Goal: Information Seeking & Learning: Learn about a topic

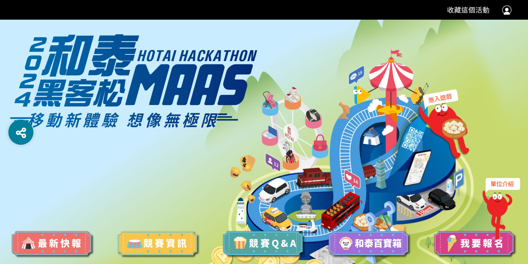
click at [479, 246] on img at bounding box center [475, 243] width 84 height 29
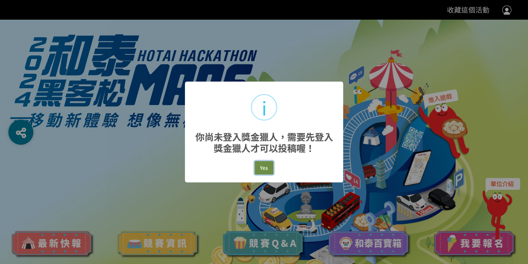
click at [266, 165] on button "Yes" at bounding box center [264, 168] width 19 height 14
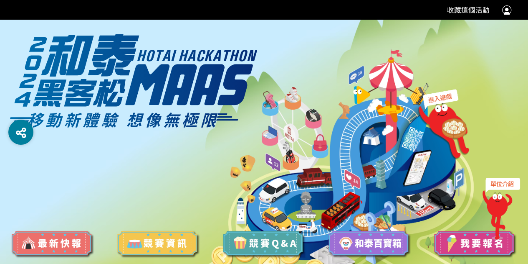
scroll to position [11, 0]
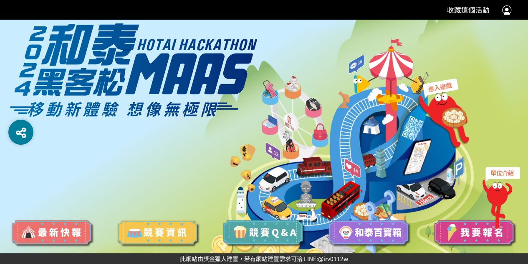
click at [370, 238] on img at bounding box center [369, 232] width 84 height 29
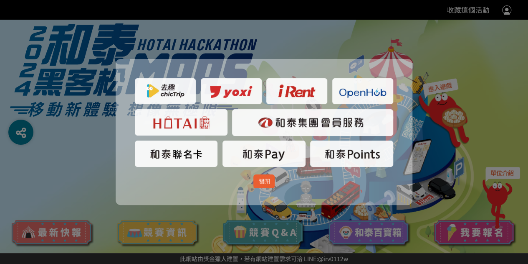
click at [261, 183] on span "關閉" at bounding box center [264, 181] width 12 height 8
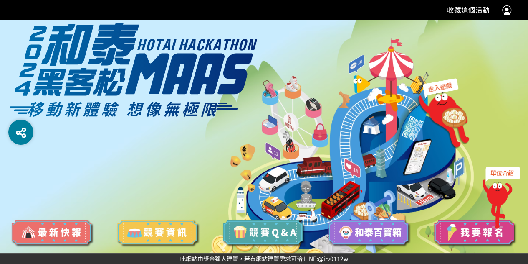
click at [64, 227] on img at bounding box center [52, 232] width 84 height 29
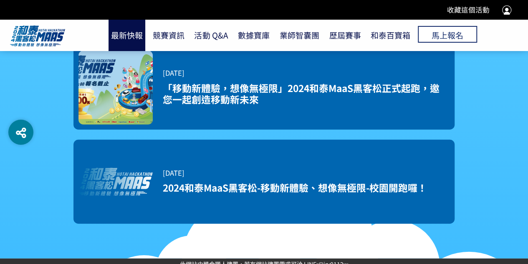
scroll to position [1099, 0]
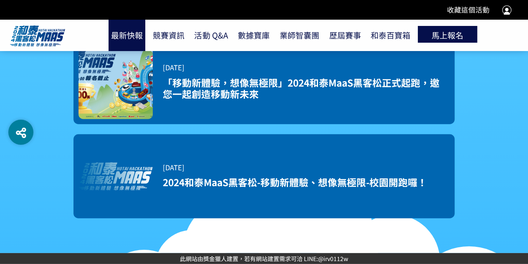
click at [438, 38] on span "馬上報名" at bounding box center [448, 34] width 32 height 11
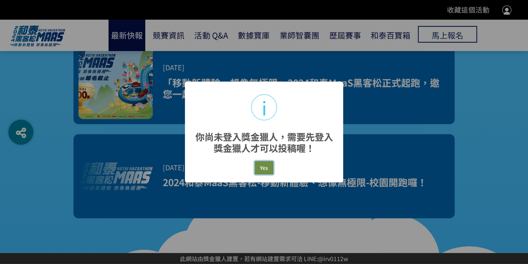
click at [262, 169] on button "Yes" at bounding box center [264, 168] width 19 height 14
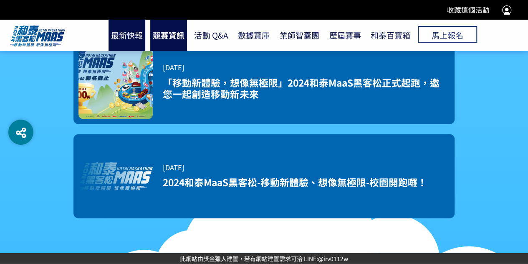
click at [173, 38] on link "競賽資訊" at bounding box center [168, 35] width 37 height 32
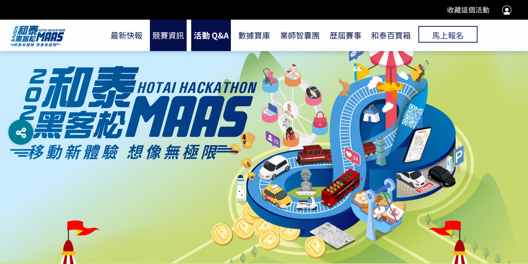
click at [214, 42] on link "活動 Q&A" at bounding box center [211, 35] width 40 height 32
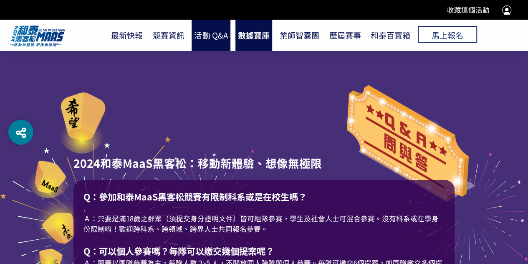
click at [265, 35] on link "數據寶庫" at bounding box center [254, 35] width 37 height 32
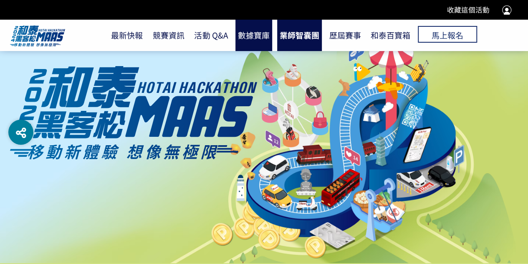
click at [304, 39] on link "業師智囊團" at bounding box center [299, 35] width 45 height 32
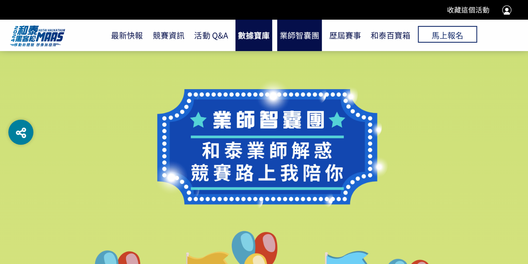
click at [256, 36] on link "數據寶庫" at bounding box center [254, 35] width 37 height 32
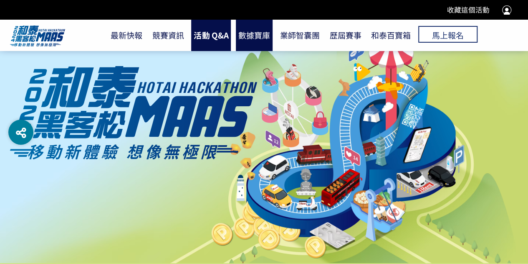
click at [212, 38] on link "活動 Q&A" at bounding box center [211, 35] width 40 height 32
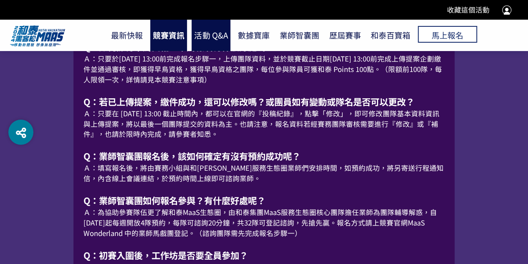
click at [159, 34] on link "競賽資訊" at bounding box center [168, 35] width 37 height 32
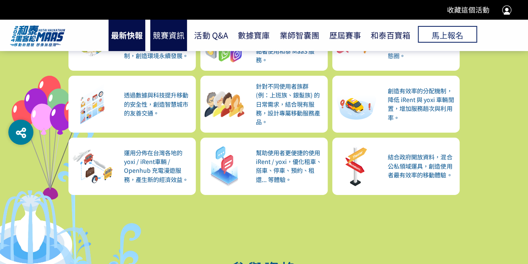
click at [109, 34] on link "最新快報" at bounding box center [127, 35] width 37 height 32
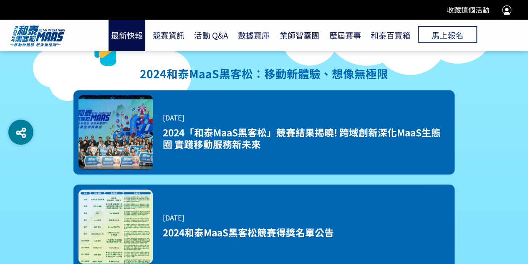
scroll to position [13, 0]
